Goal: Information Seeking & Learning: Find contact information

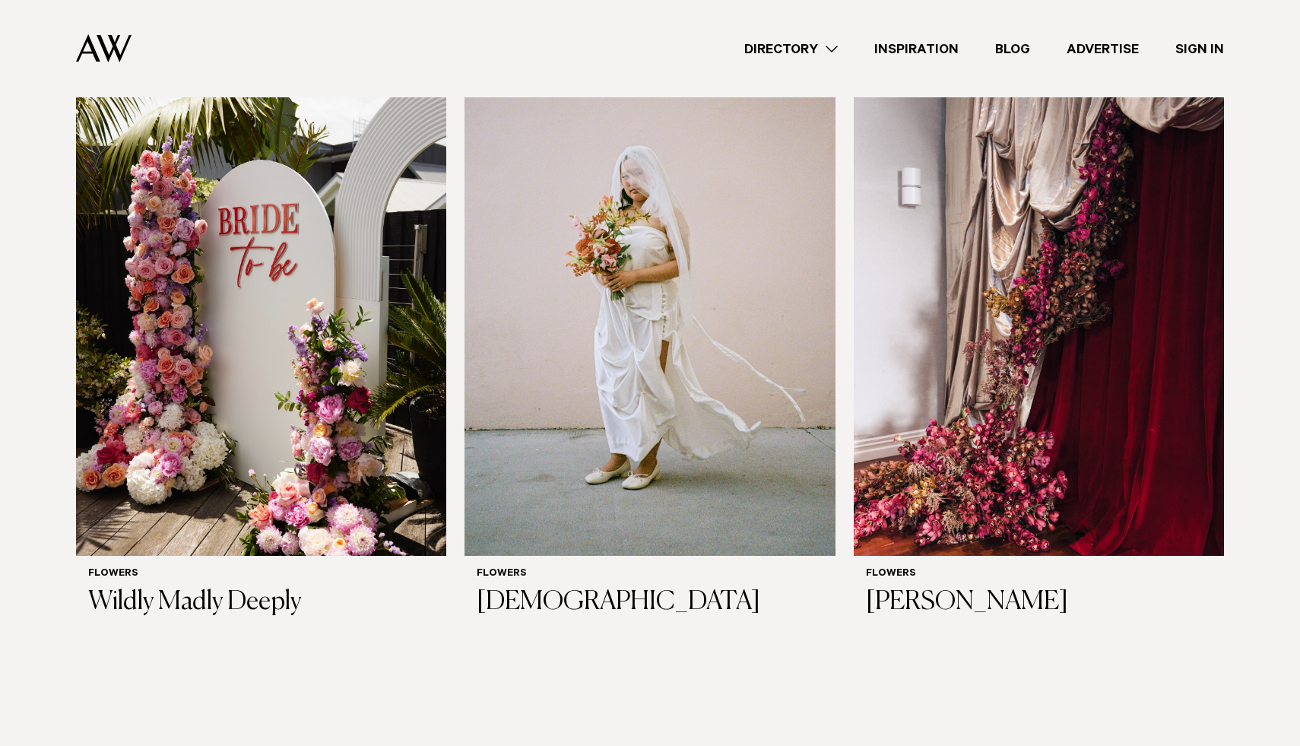
scroll to position [2318, 0]
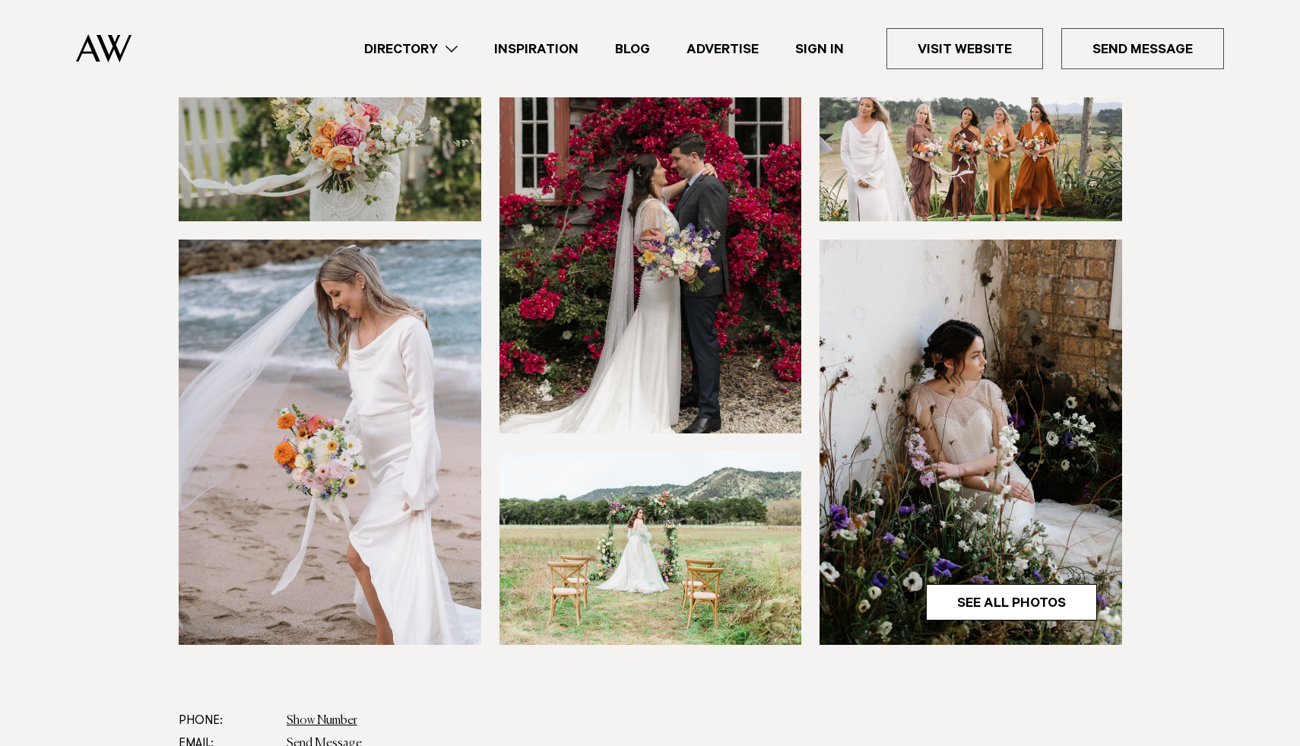
scroll to position [668, 0]
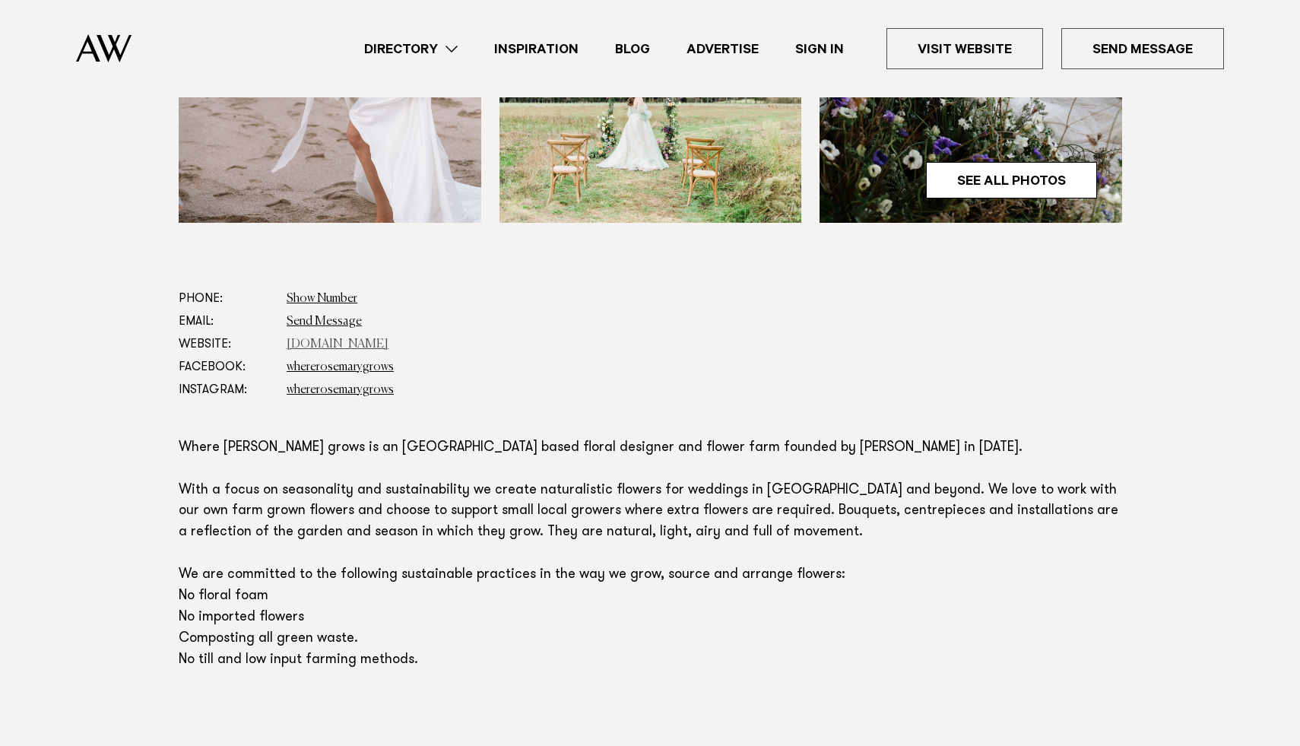
click at [378, 347] on link "www.whererosemarygrows.co.nz" at bounding box center [338, 344] width 102 height 12
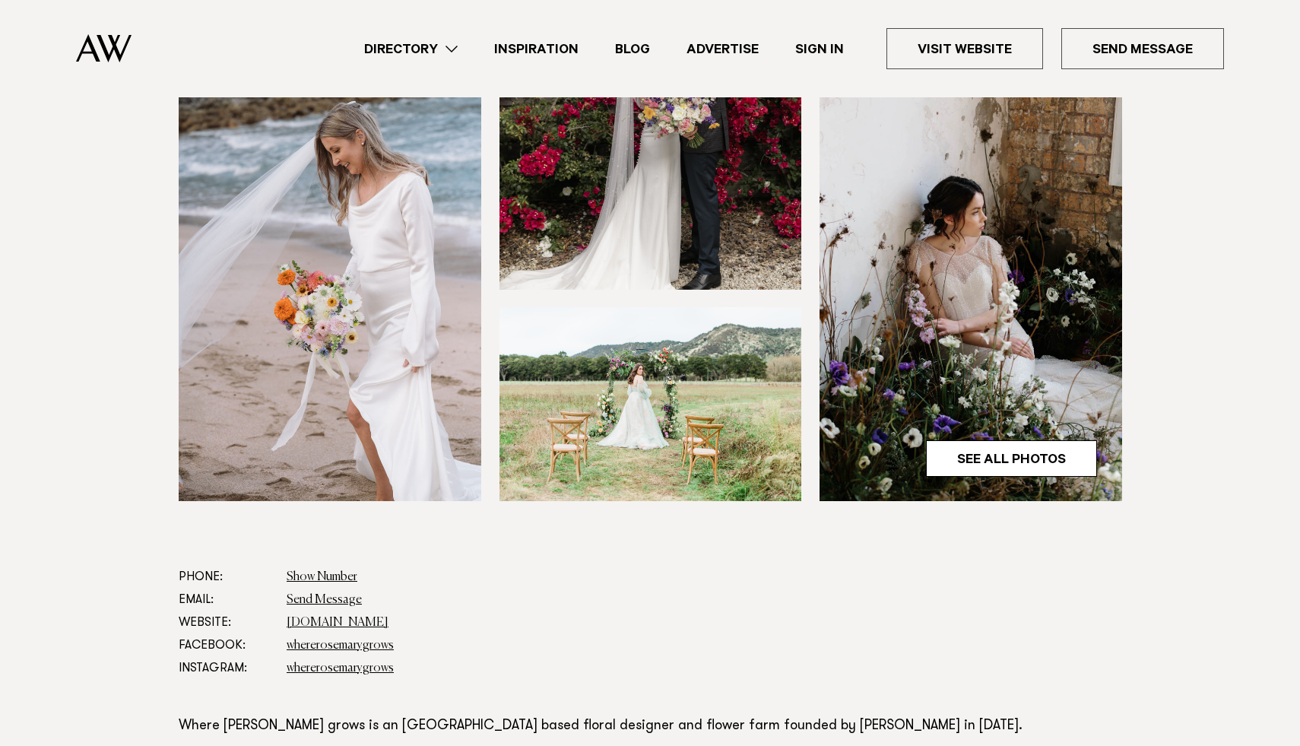
scroll to position [391, 0]
click at [389, 617] on link "www.whererosemarygrows.co.nz" at bounding box center [338, 622] width 102 height 12
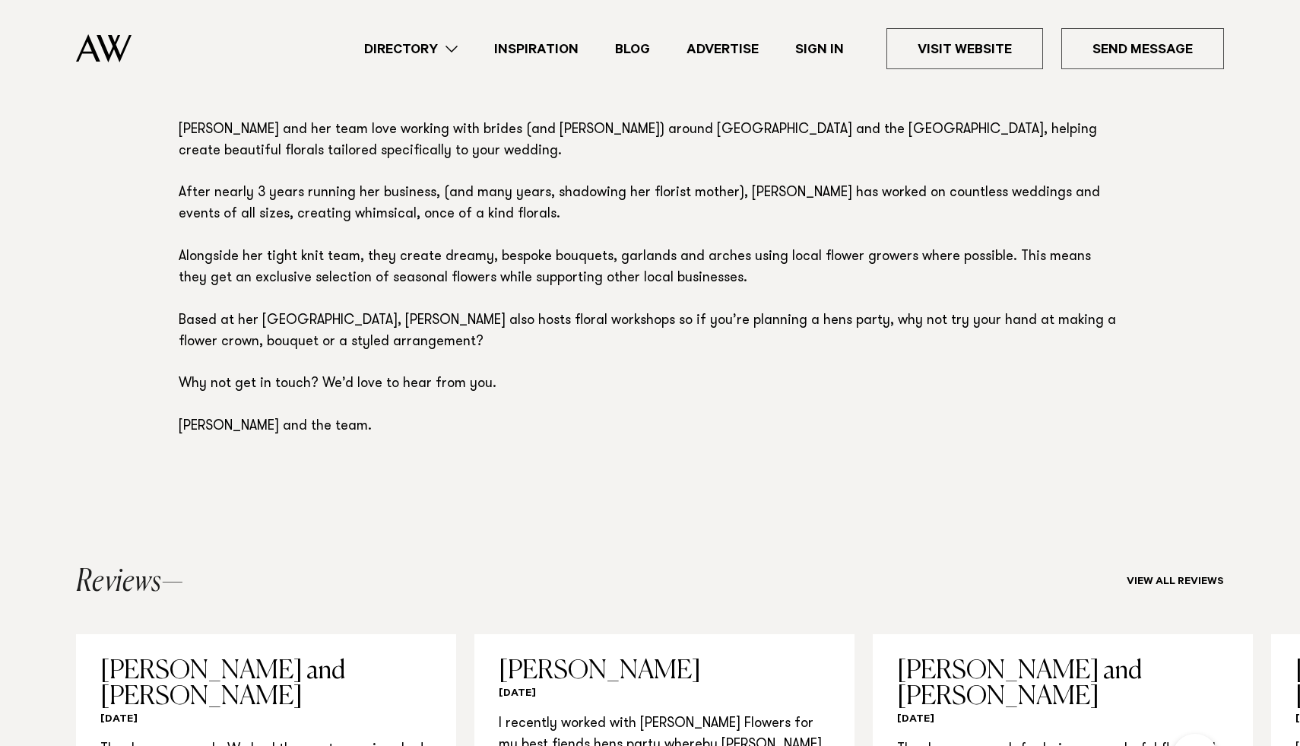
scroll to position [1007, 0]
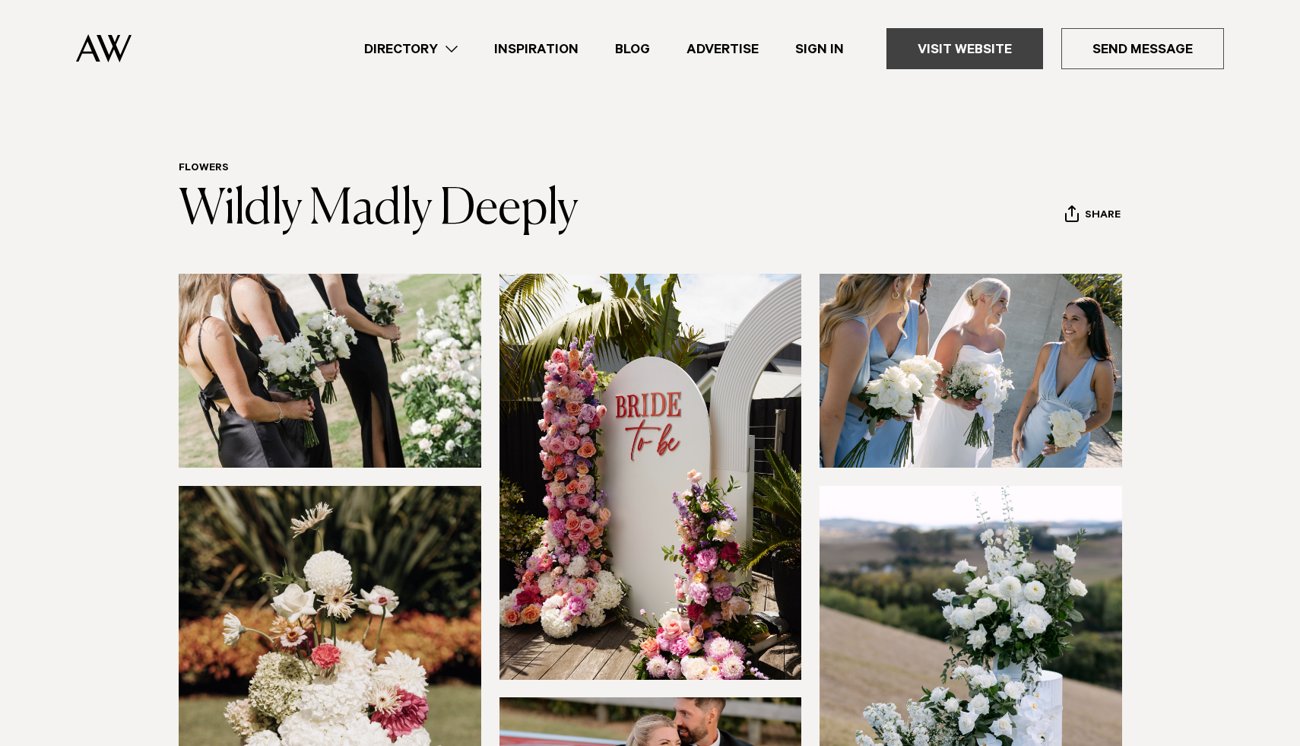
click at [976, 49] on link "Visit Website" at bounding box center [965, 48] width 157 height 41
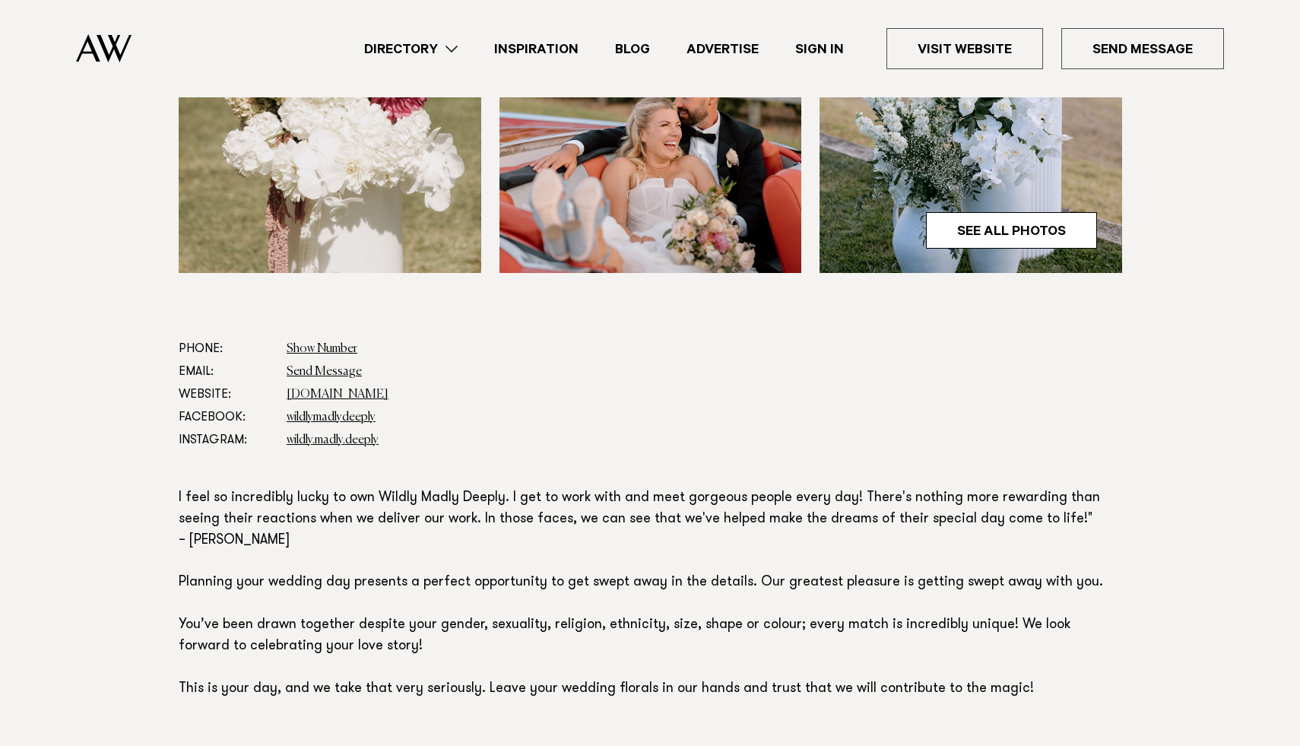
scroll to position [614, 0]
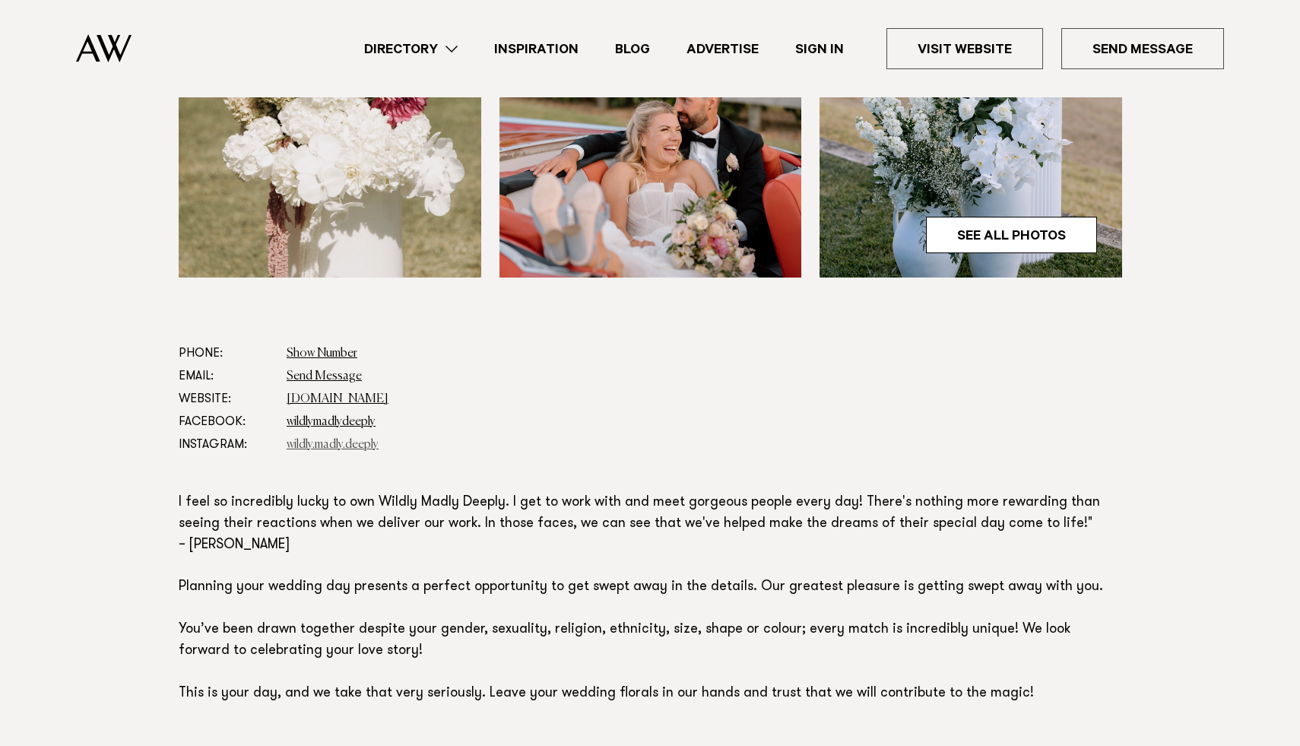
click at [338, 445] on link "wildly.madly.deeply" at bounding box center [333, 445] width 92 height 12
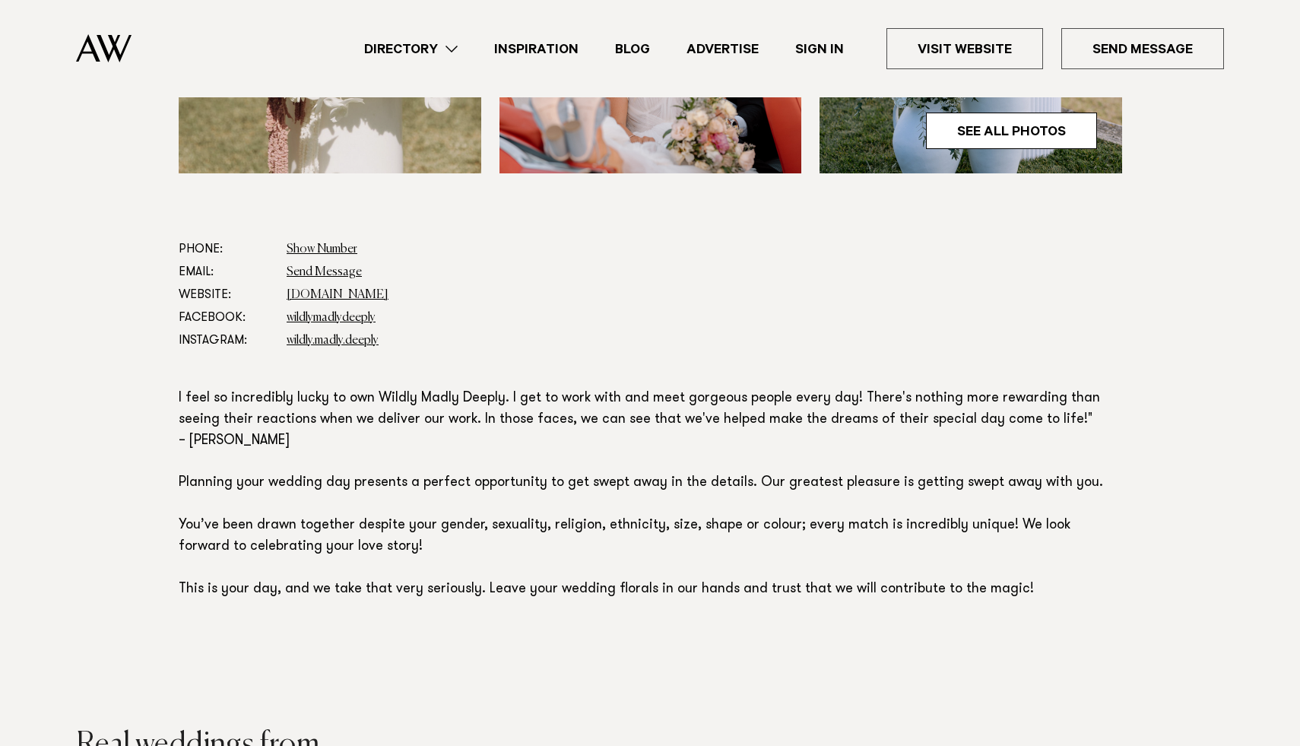
scroll to position [719, 0]
click at [405, 286] on dd "[DOMAIN_NAME]" at bounding box center [704, 294] width 835 height 23
click at [387, 298] on link "[DOMAIN_NAME]" at bounding box center [338, 294] width 102 height 12
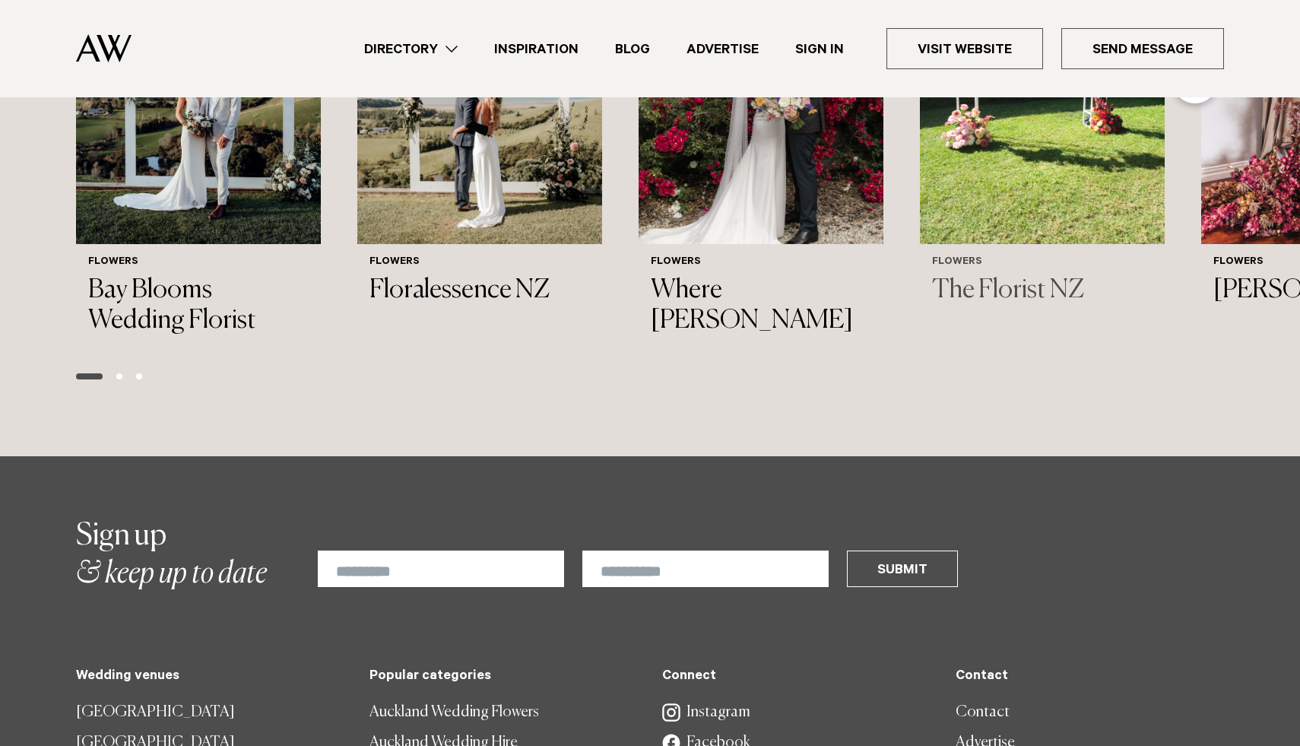
scroll to position [2296, 0]
